Goal: Transaction & Acquisition: Download file/media

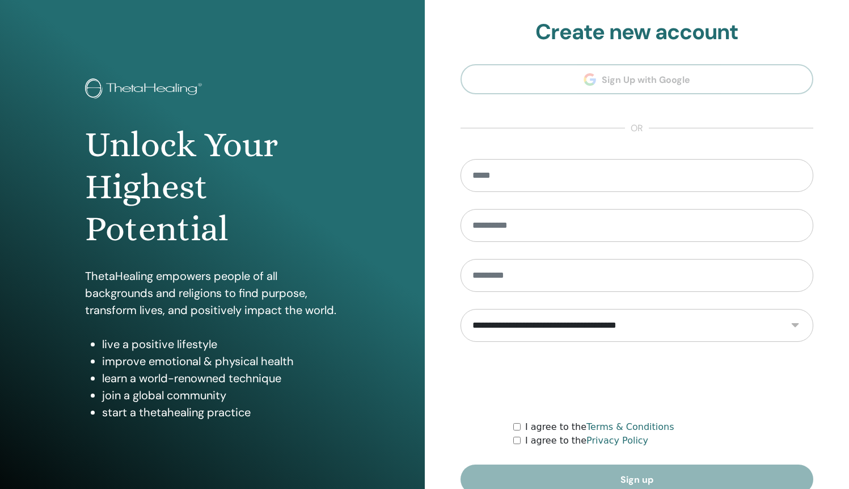
click at [636, 79] on section "**********" at bounding box center [638, 256] width 354 height 475
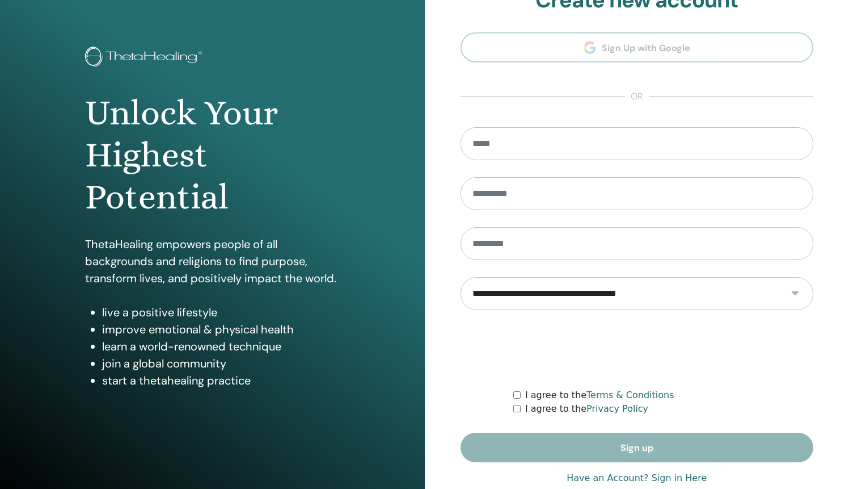
scroll to position [56, 0]
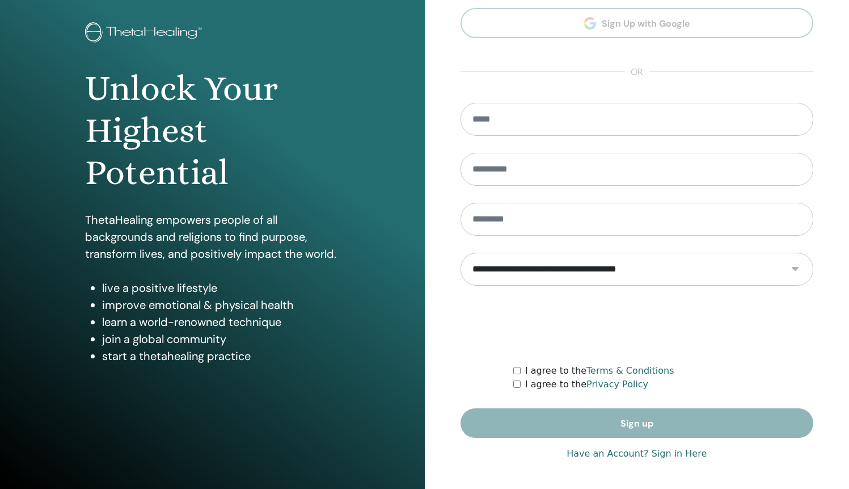
click at [671, 454] on link "Have an Account? Sign in Here" at bounding box center [637, 454] width 140 height 14
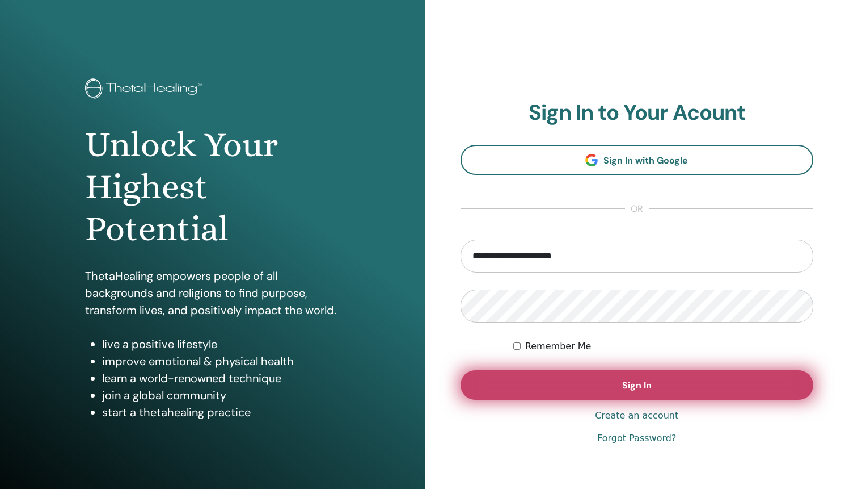
click at [599, 393] on button "Sign In" at bounding box center [638, 385] width 354 height 30
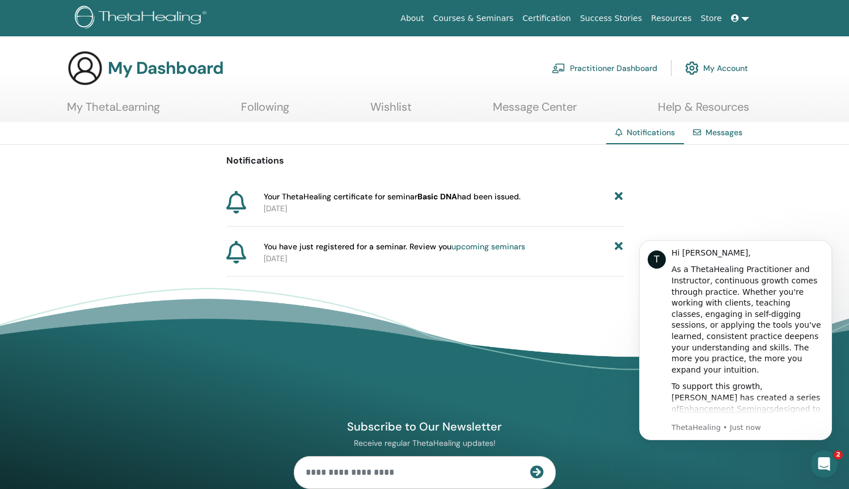
click at [470, 197] on span "Your ThetaHealing certificate for seminar Basic DNA had been issued." at bounding box center [392, 197] width 257 height 12
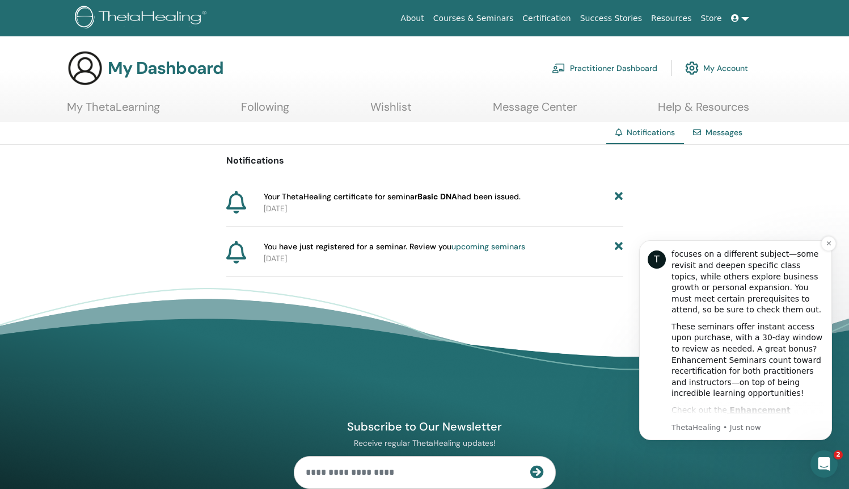
scroll to position [206, 0]
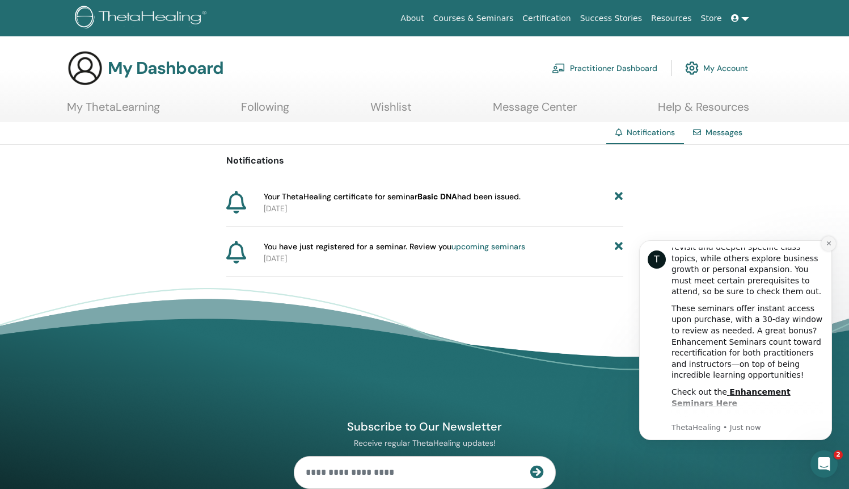
click at [829, 246] on icon "Dismiss notification" at bounding box center [829, 243] width 6 height 6
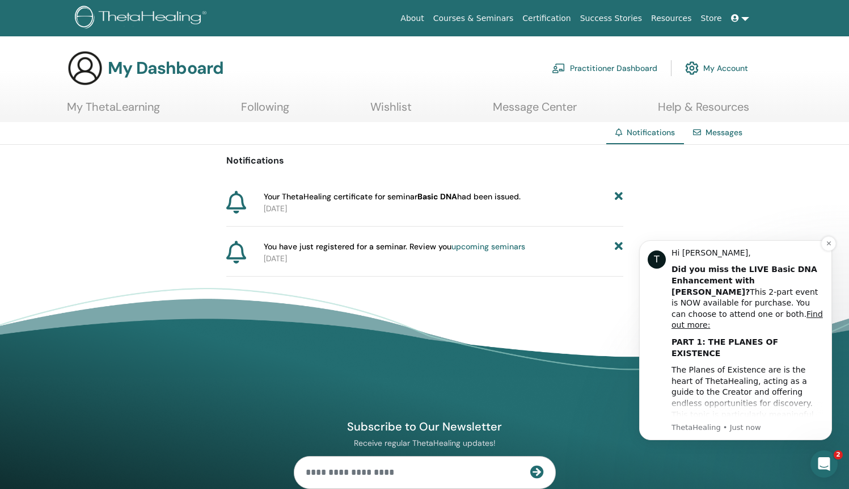
click at [819, 248] on div "Hi Iryna," at bounding box center [748, 252] width 152 height 11
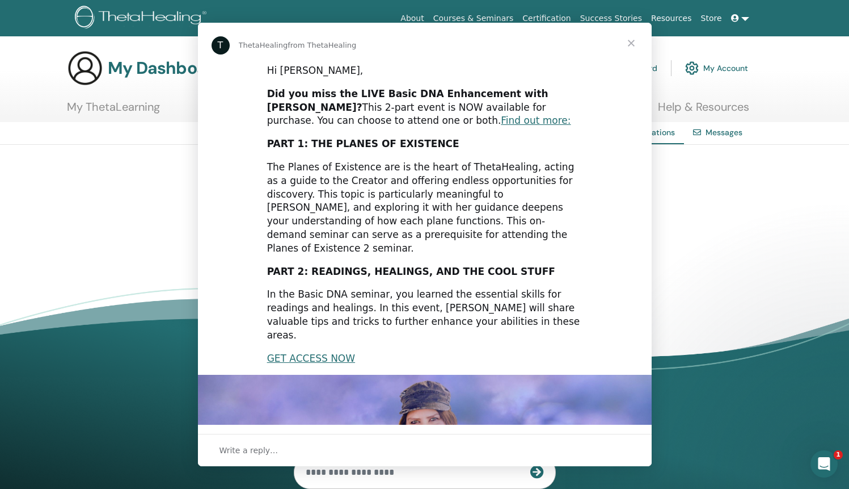
scroll to position [0, 0]
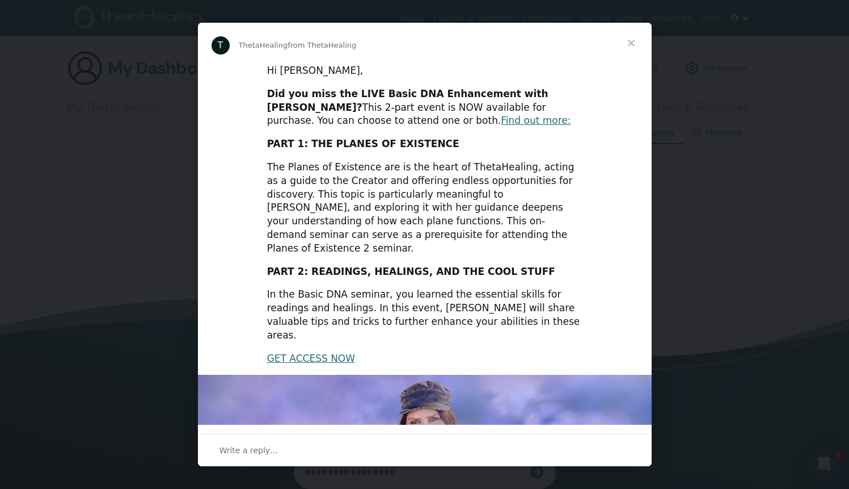
click at [630, 35] on span "Close" at bounding box center [631, 43] width 41 height 41
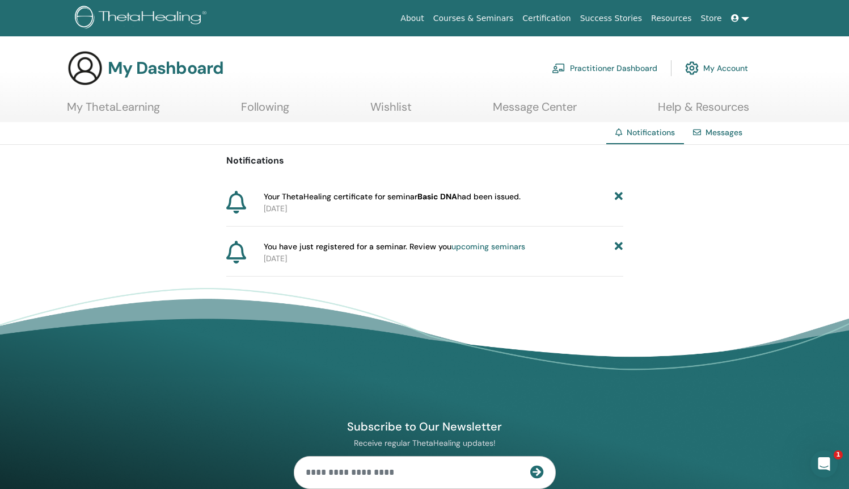
click at [575, 20] on link "Certification" at bounding box center [546, 18] width 57 height 21
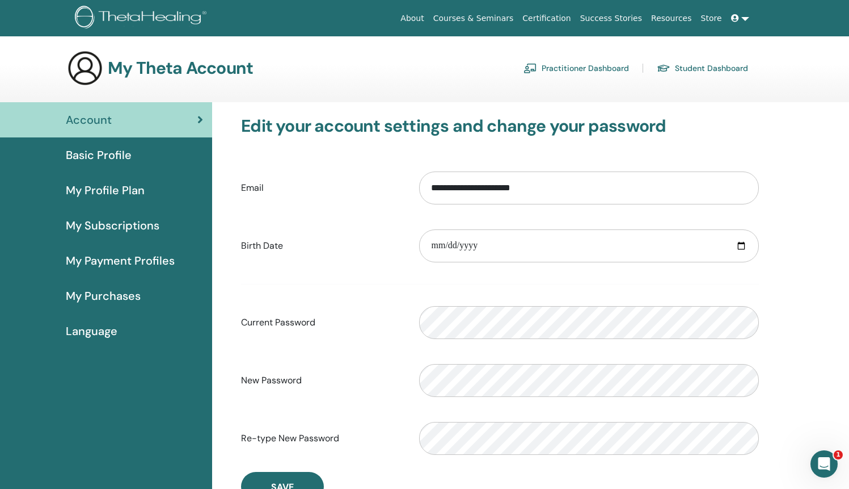
click at [133, 154] on div "Basic Profile" at bounding box center [106, 154] width 194 height 17
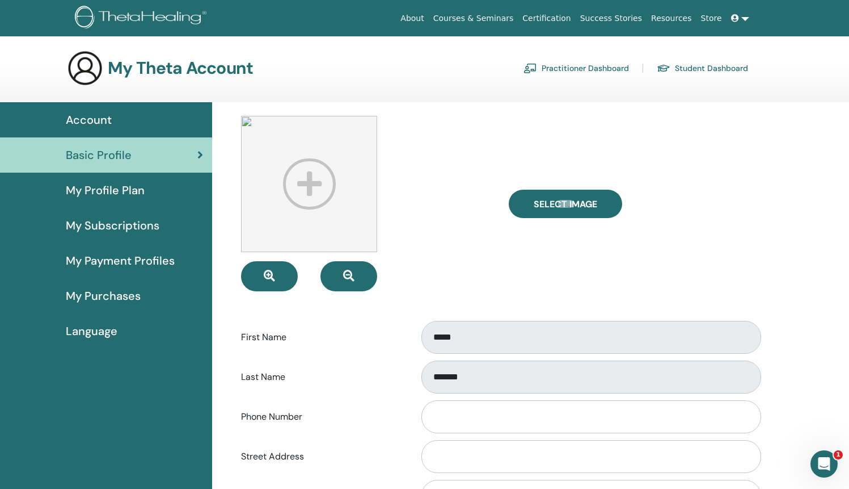
click at [743, 15] on link at bounding box center [740, 18] width 27 height 21
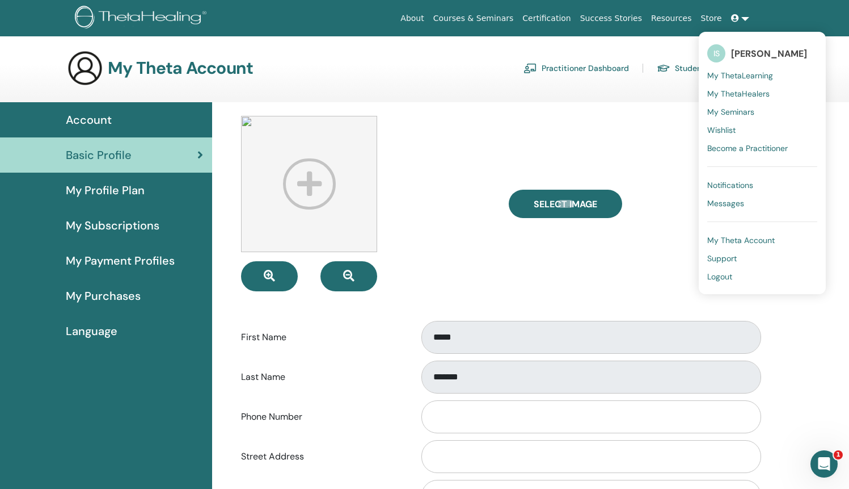
click at [739, 74] on span "My ThetaLearning" at bounding box center [741, 75] width 66 height 10
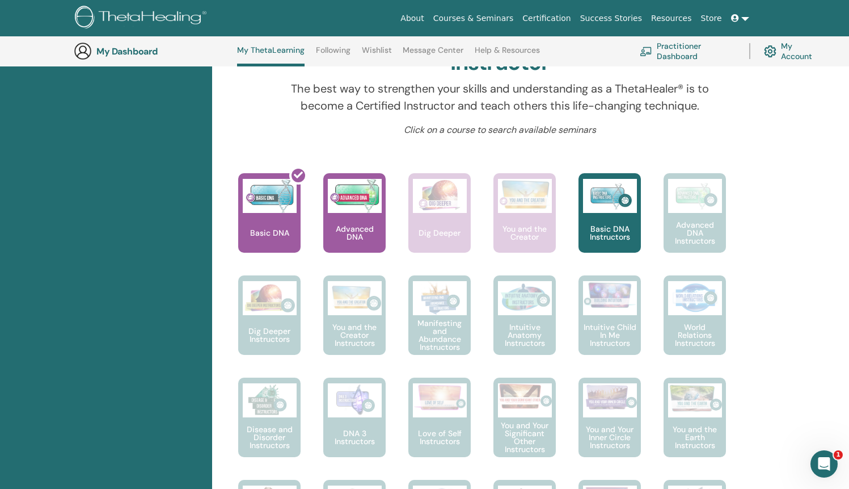
scroll to position [388, 0]
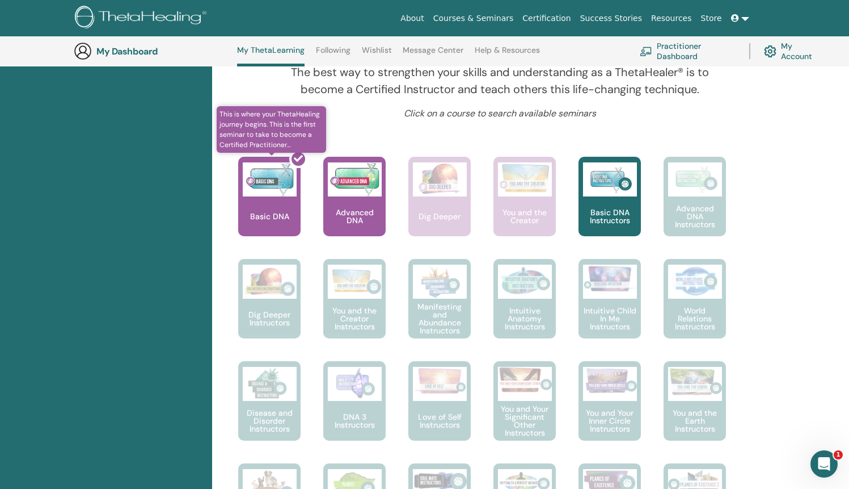
click at [285, 199] on div at bounding box center [276, 201] width 62 height 102
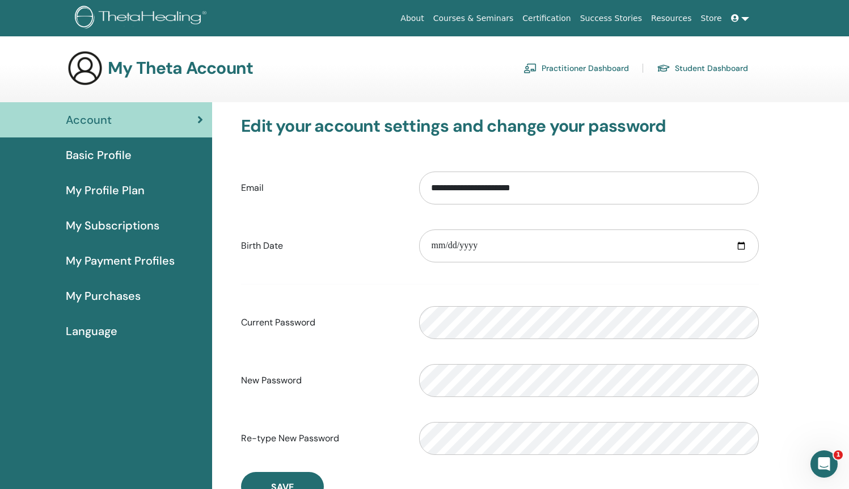
click at [713, 63] on link "Student Dashboard" at bounding box center [702, 68] width 91 height 18
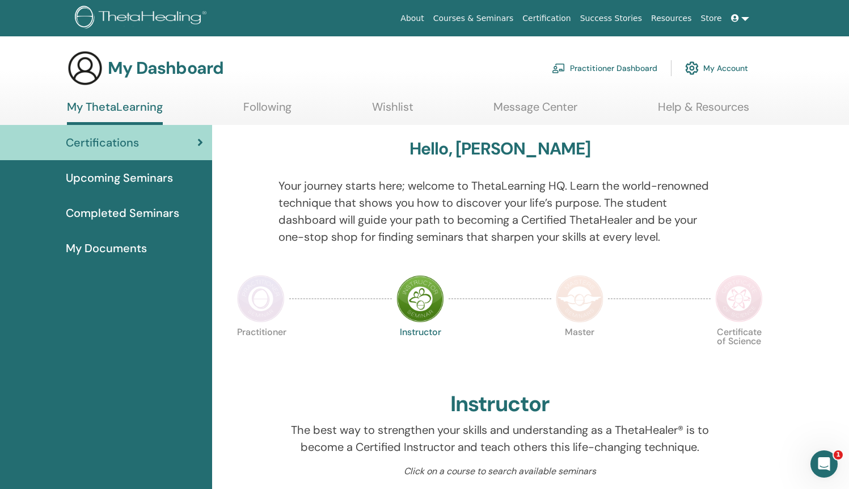
click at [123, 207] on span "Completed Seminars" at bounding box center [122, 212] width 113 height 17
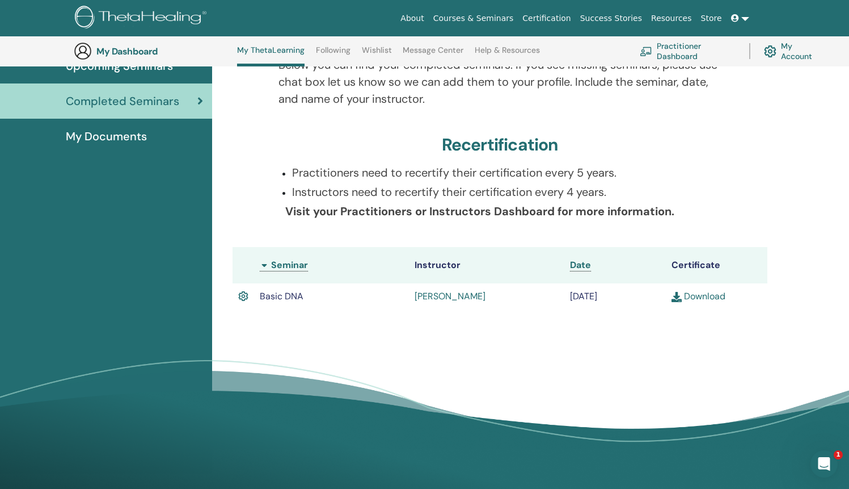
scroll to position [159, 0]
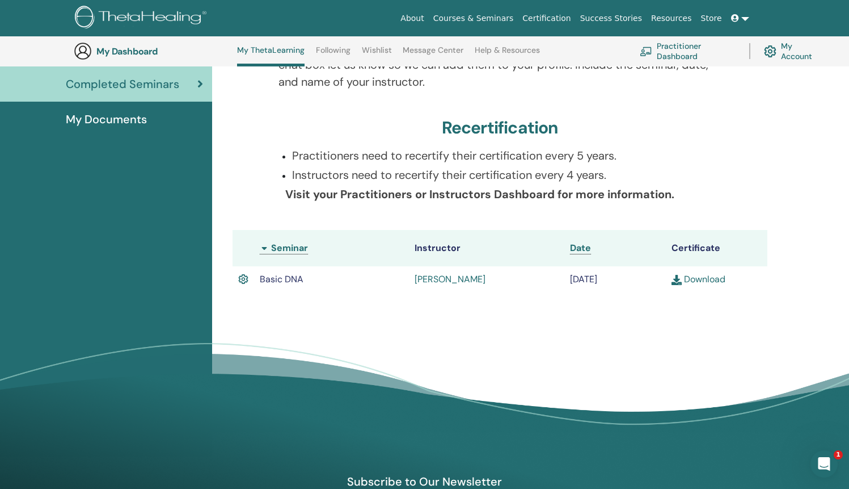
click at [712, 281] on link "Download" at bounding box center [699, 279] width 54 height 12
